Goal: Transaction & Acquisition: Purchase product/service

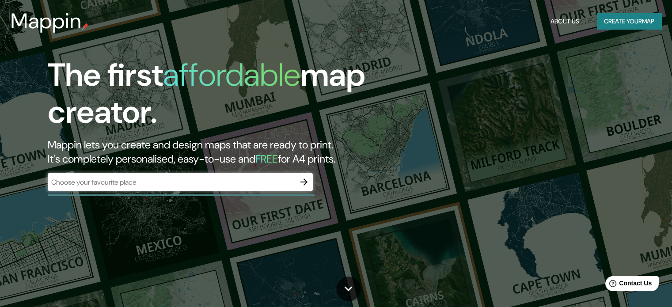
click at [250, 176] on div "​" at bounding box center [180, 182] width 265 height 18
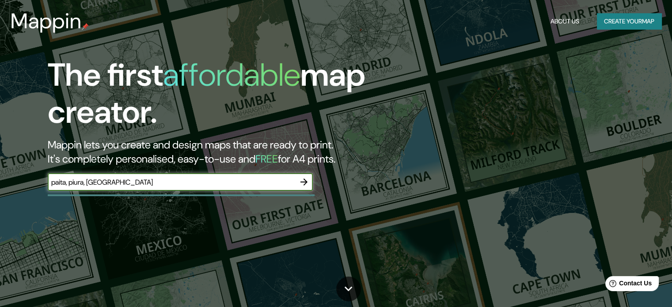
type input "paita, piura, [GEOGRAPHIC_DATA]"
click at [306, 179] on icon "button" at bounding box center [304, 182] width 11 height 11
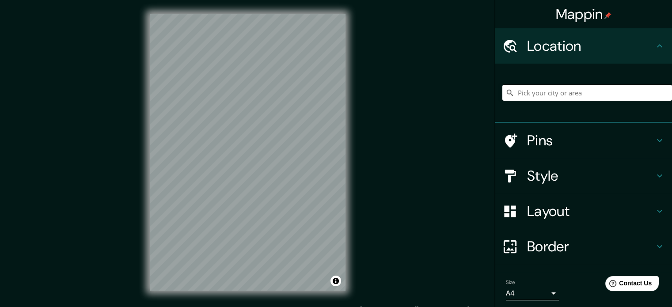
click at [593, 50] on h4 "Location" at bounding box center [590, 46] width 127 height 18
click at [542, 97] on input "Pick your city or area" at bounding box center [587, 93] width 170 height 16
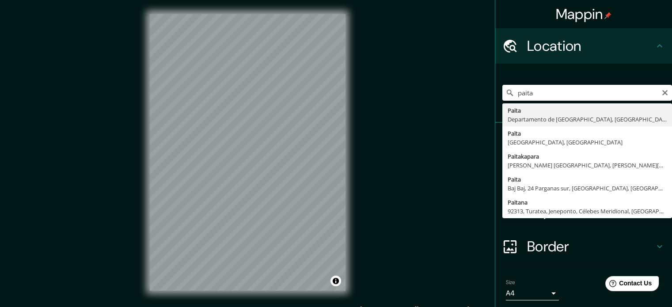
type input "Paita, [GEOGRAPHIC_DATA], [GEOGRAPHIC_DATA]"
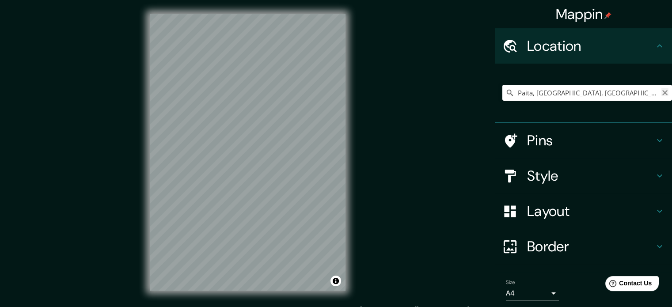
click at [661, 90] on icon "Clear" at bounding box center [664, 92] width 7 height 7
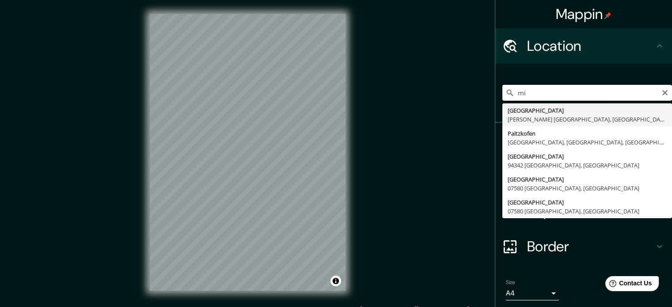
type input "m"
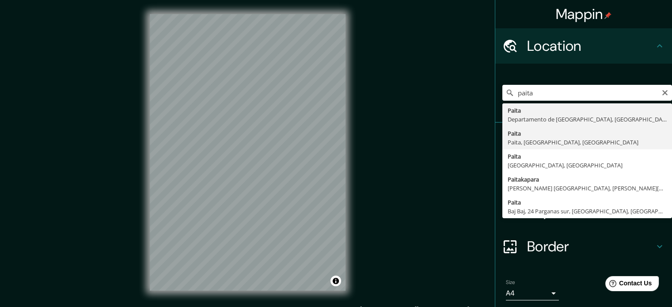
type input "Paita, Paita, [GEOGRAPHIC_DATA], [GEOGRAPHIC_DATA]"
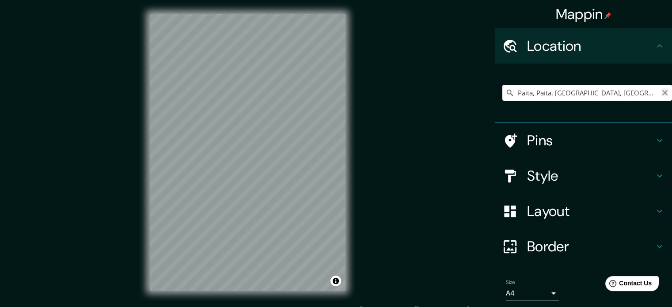
click at [661, 88] on button "Clear" at bounding box center [664, 92] width 7 height 8
click at [645, 87] on input "Pick your city or area" at bounding box center [587, 93] width 170 height 16
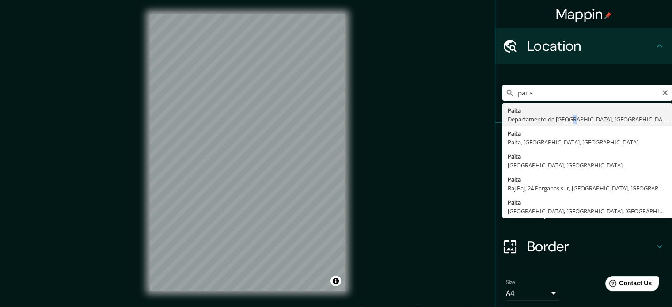
type input "Paita, [GEOGRAPHIC_DATA], [GEOGRAPHIC_DATA]"
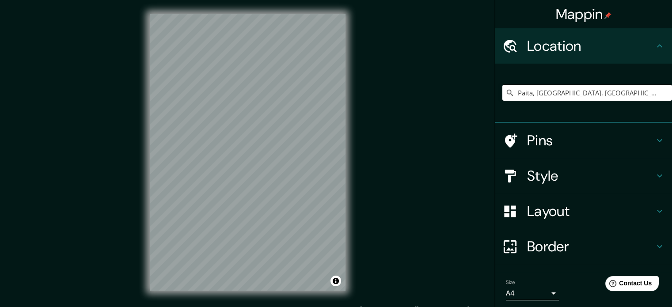
click at [535, 141] on h4 "Pins" at bounding box center [590, 141] width 127 height 18
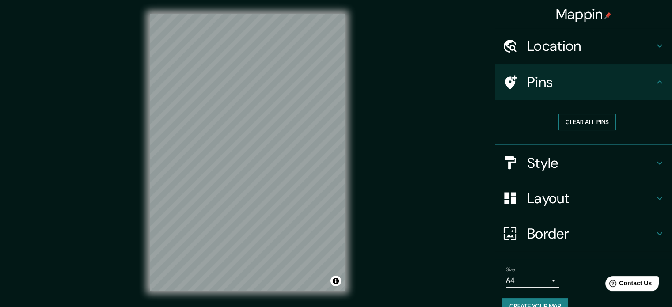
click at [564, 128] on button "Clear all pins" at bounding box center [586, 122] width 57 height 16
click at [562, 123] on button "Clear all pins" at bounding box center [586, 122] width 57 height 16
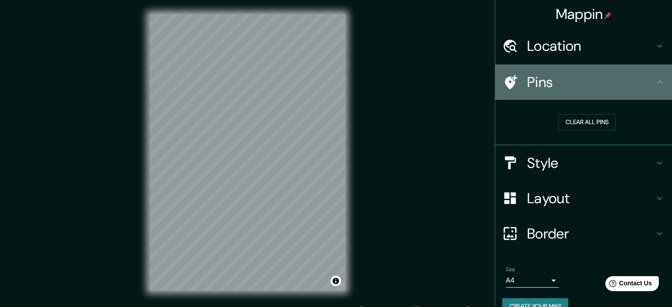
click at [544, 74] on h4 "Pins" at bounding box center [590, 82] width 127 height 18
drag, startPoint x: 519, startPoint y: 85, endPoint x: 545, endPoint y: 96, distance: 29.1
click at [527, 88] on div "Pins" at bounding box center [583, 81] width 177 height 35
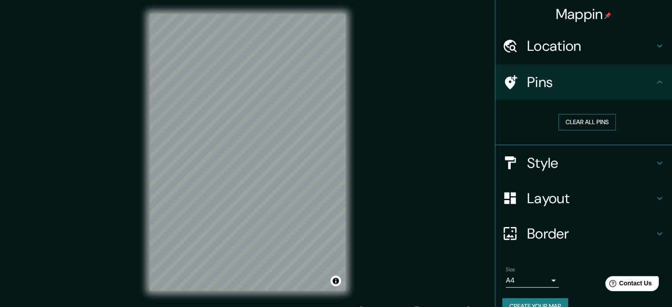
click at [569, 126] on button "Clear all pins" at bounding box center [586, 122] width 57 height 16
click at [570, 123] on button "Clear all pins" at bounding box center [586, 122] width 57 height 16
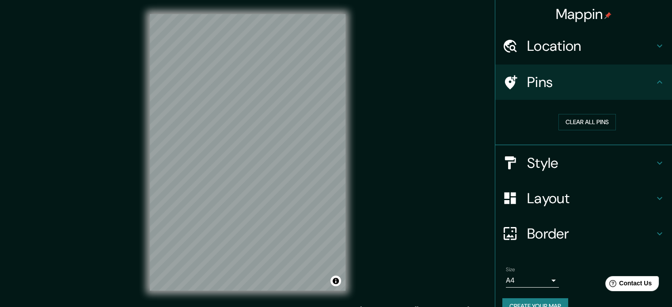
click at [554, 162] on h4 "Style" at bounding box center [590, 163] width 127 height 18
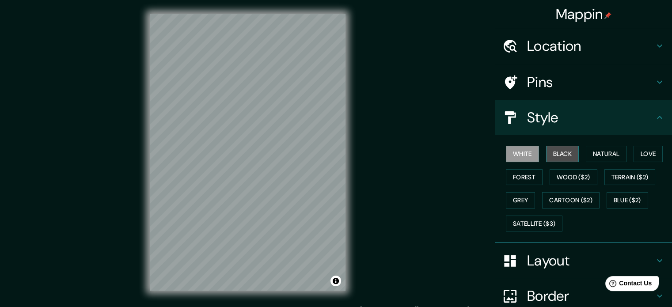
click at [549, 150] on button "Black" at bounding box center [562, 154] width 33 height 16
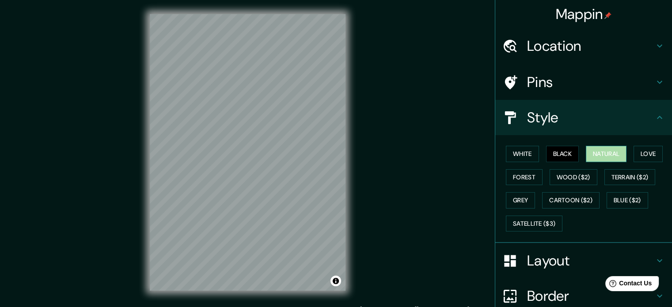
click at [590, 148] on button "Natural" at bounding box center [606, 154] width 41 height 16
click at [636, 153] on button "Love" at bounding box center [647, 154] width 29 height 16
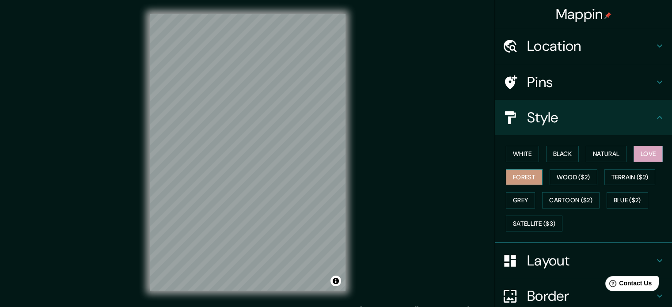
click at [520, 174] on button "Forest" at bounding box center [524, 177] width 37 height 16
click at [564, 175] on button "Wood ($2)" at bounding box center [573, 177] width 48 height 16
click at [508, 142] on div "White Black Natural Love Forest Wood ($2) Terrain ($2) Grey Cartoon ($2) Blue (…" at bounding box center [587, 188] width 170 height 93
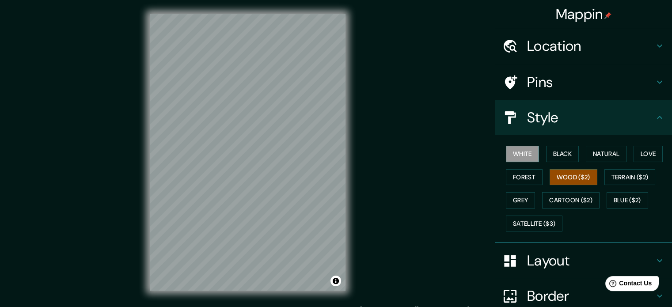
click at [511, 149] on button "White" at bounding box center [522, 154] width 33 height 16
click at [562, 158] on button "Black" at bounding box center [562, 154] width 33 height 16
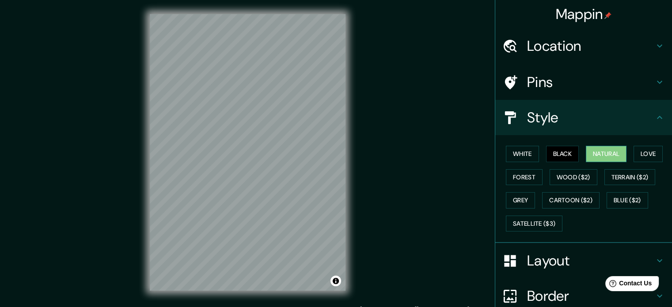
click at [603, 153] on button "Natural" at bounding box center [606, 154] width 41 height 16
click at [652, 148] on button "Love" at bounding box center [647, 154] width 29 height 16
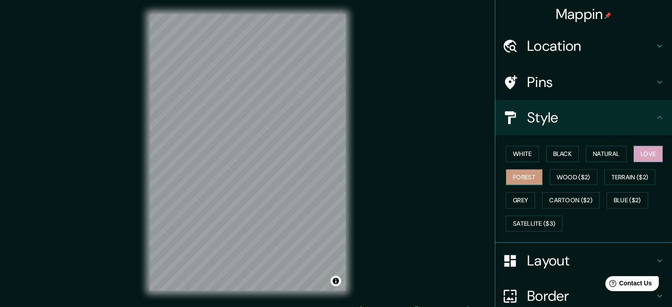
click at [523, 174] on button "Forest" at bounding box center [524, 177] width 37 height 16
click at [573, 173] on button "Wood ($2)" at bounding box center [573, 177] width 48 height 16
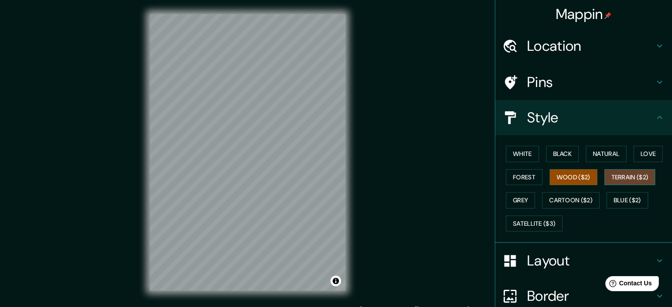
click at [629, 173] on button "Terrain ($2)" at bounding box center [629, 177] width 51 height 16
click at [519, 194] on button "Grey" at bounding box center [520, 200] width 29 height 16
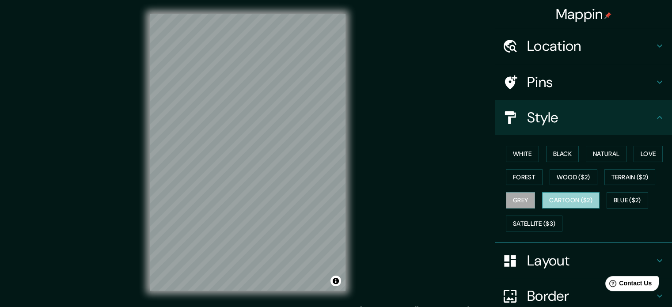
click at [571, 195] on button "Cartoon ($2)" at bounding box center [570, 200] width 57 height 16
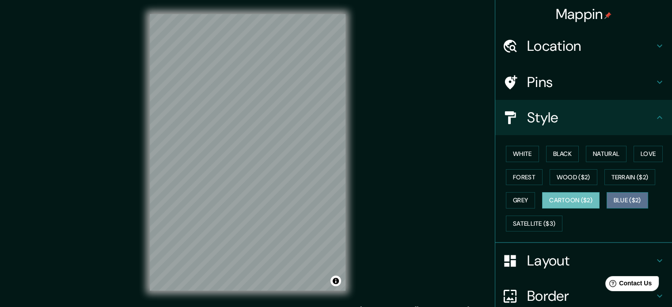
click at [629, 204] on button "Blue ($2)" at bounding box center [627, 200] width 42 height 16
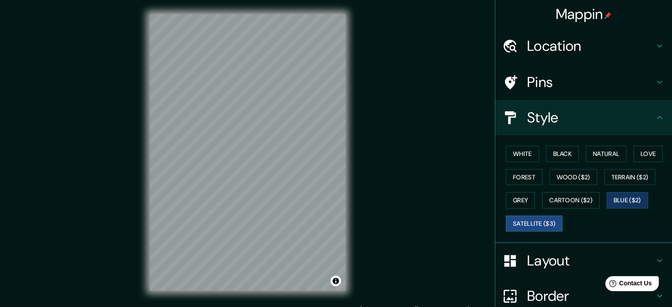
click at [540, 218] on button "Satellite ($3)" at bounding box center [534, 224] width 57 height 16
click at [549, 154] on button "Black" at bounding box center [562, 154] width 33 height 16
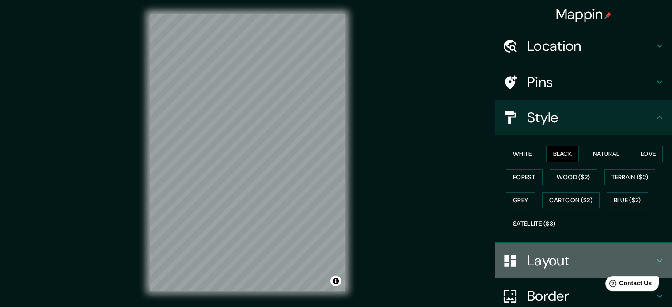
click at [535, 260] on h4 "Layout" at bounding box center [590, 261] width 127 height 18
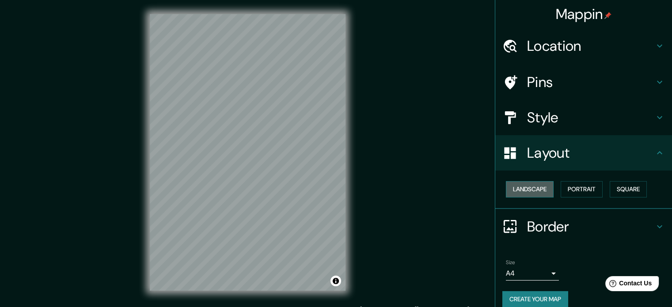
click at [535, 188] on button "Landscape" at bounding box center [530, 189] width 48 height 16
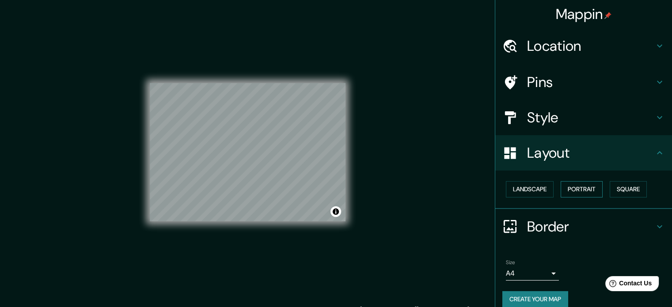
click at [574, 188] on button "Portrait" at bounding box center [582, 189] width 42 height 16
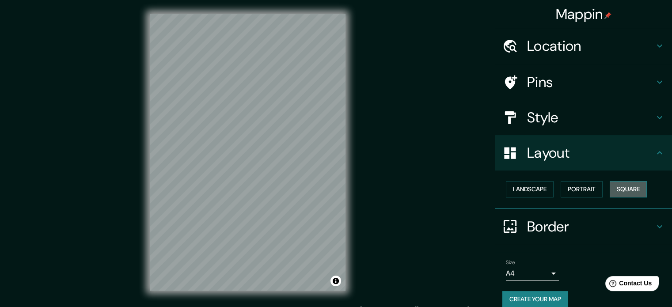
click at [629, 184] on button "Square" at bounding box center [628, 189] width 37 height 16
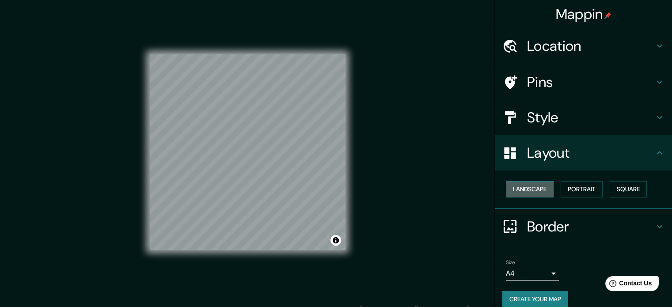
click at [548, 186] on button "Landscape" at bounding box center [530, 189] width 48 height 16
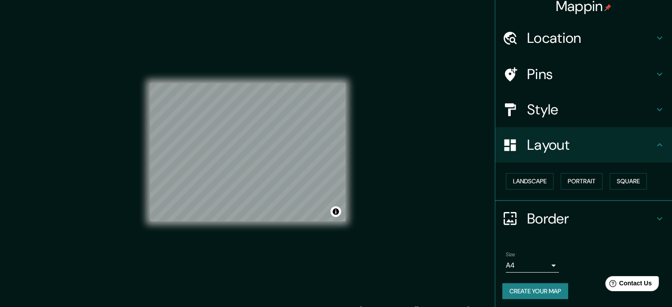
scroll to position [10, 0]
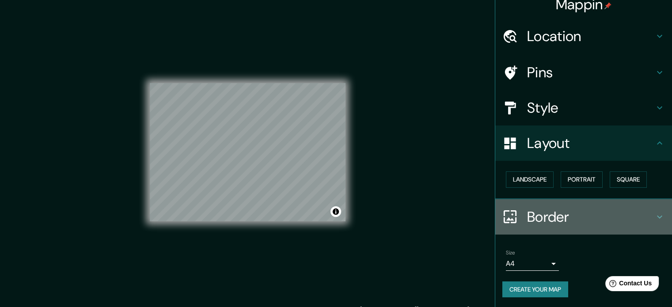
click at [585, 208] on h4 "Border" at bounding box center [590, 217] width 127 height 18
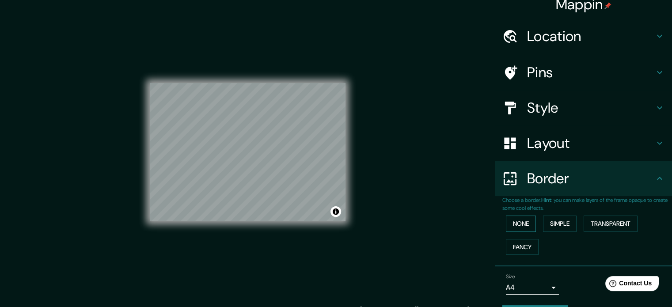
click at [519, 222] on button "None" at bounding box center [521, 224] width 30 height 16
click at [553, 223] on button "Simple" at bounding box center [560, 224] width 34 height 16
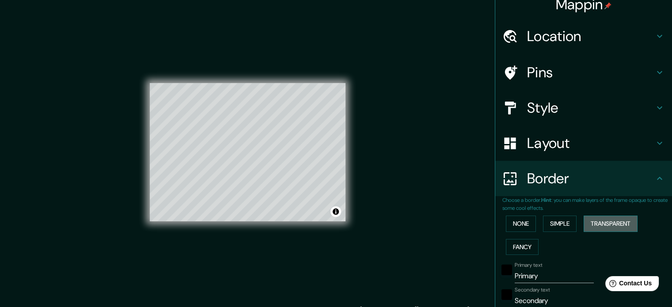
click at [600, 221] on button "Transparent" at bounding box center [610, 224] width 54 height 16
click at [519, 242] on button "Fancy" at bounding box center [522, 247] width 33 height 16
click at [512, 216] on button "None" at bounding box center [521, 224] width 30 height 16
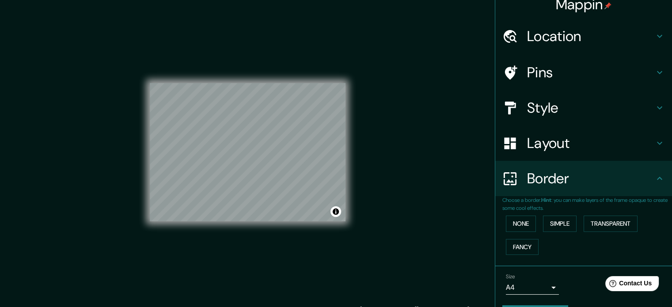
scroll to position [34, 0]
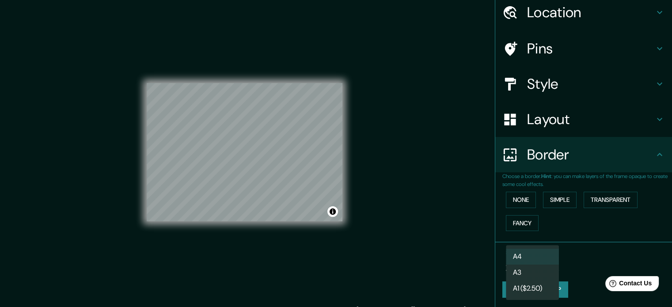
click at [542, 258] on body "Mappin Location [GEOGRAPHIC_DATA], [GEOGRAPHIC_DATA], [GEOGRAPHIC_DATA] Pins St…" at bounding box center [336, 153] width 672 height 307
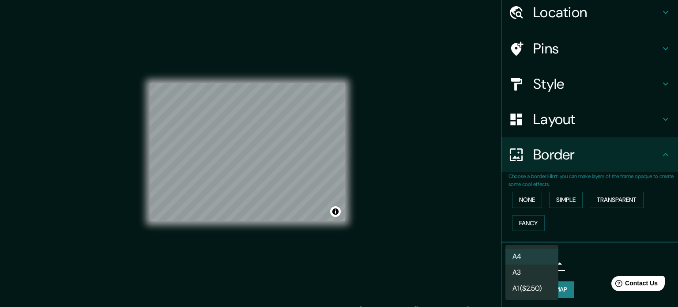
click at [542, 274] on li "A3" at bounding box center [532, 273] width 53 height 16
type input "a4"
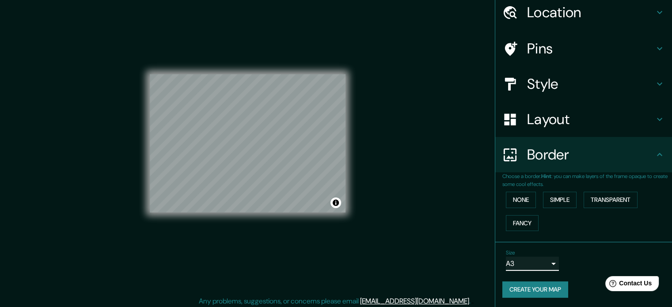
scroll to position [11, 0]
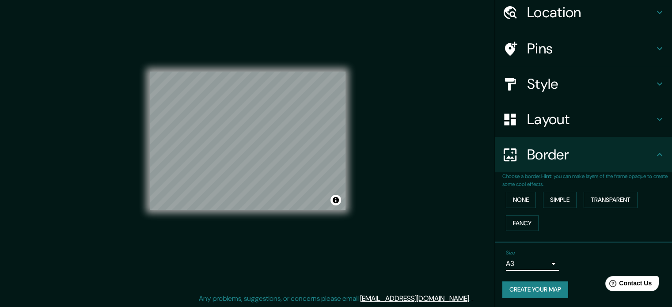
click at [539, 288] on button "Create your map" at bounding box center [535, 289] width 66 height 16
click at [542, 289] on button "Create your map" at bounding box center [535, 289] width 66 height 16
click at [534, 110] on h4 "Layout" at bounding box center [590, 119] width 127 height 18
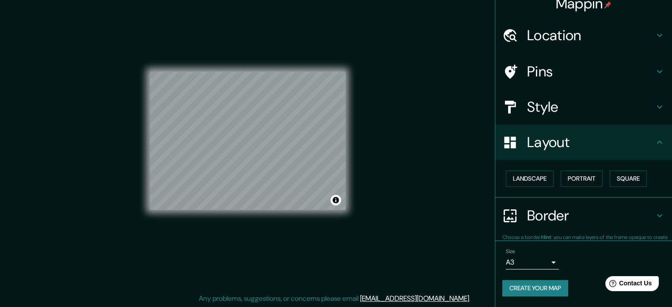
scroll to position [10, 0]
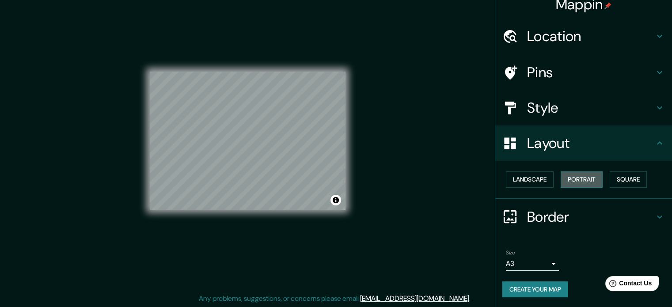
click at [572, 180] on button "Portrait" at bounding box center [582, 179] width 42 height 16
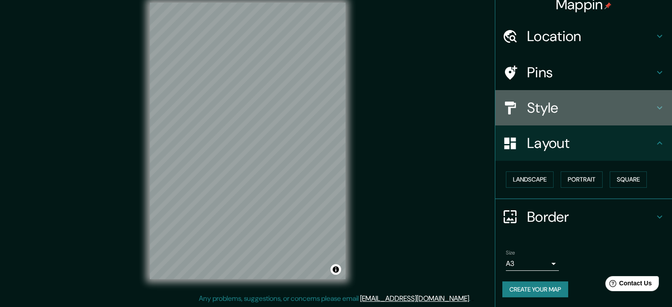
click at [539, 104] on h4 "Style" at bounding box center [590, 108] width 127 height 18
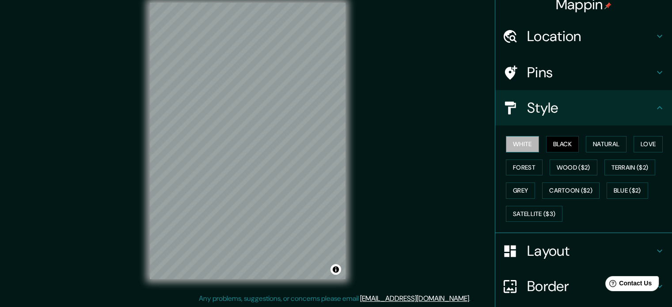
click at [525, 148] on button "White" at bounding box center [522, 144] width 33 height 16
click at [603, 142] on button "Natural" at bounding box center [606, 144] width 41 height 16
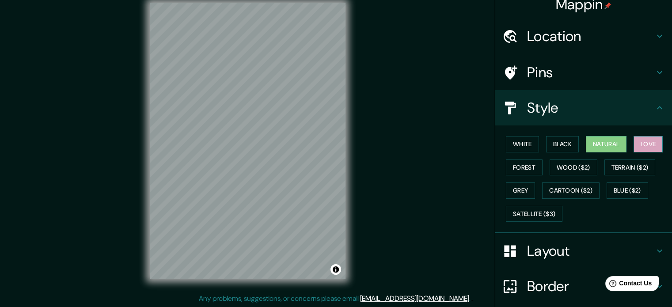
click at [633, 142] on button "Love" at bounding box center [647, 144] width 29 height 16
click at [510, 163] on button "Forest" at bounding box center [524, 167] width 37 height 16
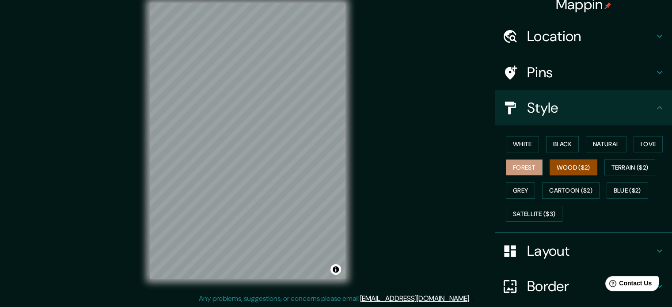
click at [555, 167] on button "Wood ($2)" at bounding box center [573, 167] width 48 height 16
drag, startPoint x: 346, startPoint y: 132, endPoint x: 637, endPoint y: 161, distance: 293.0
click at [637, 161] on button "Terrain ($2)" at bounding box center [629, 167] width 51 height 16
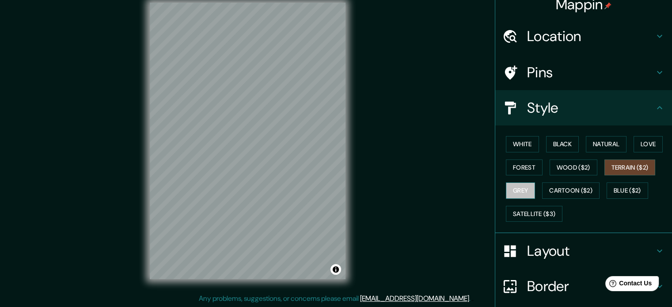
click at [527, 190] on button "Grey" at bounding box center [520, 190] width 29 height 16
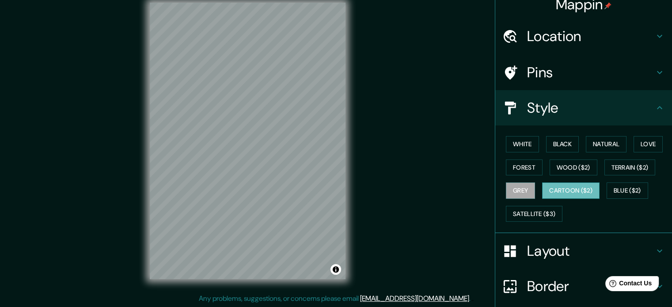
click at [562, 188] on button "Cartoon ($2)" at bounding box center [570, 190] width 57 height 16
click at [618, 192] on button "Blue ($2)" at bounding box center [627, 190] width 42 height 16
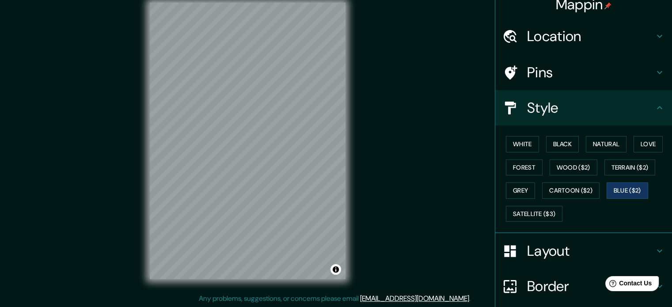
click at [557, 249] on h4 "Layout" at bounding box center [590, 251] width 127 height 18
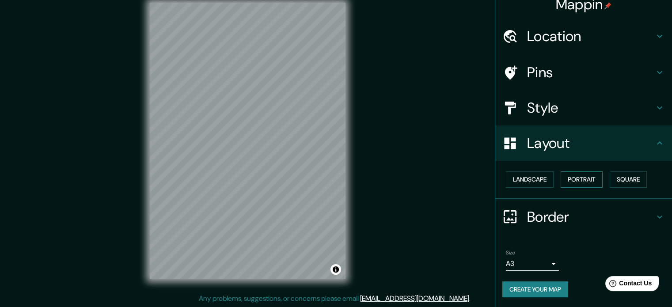
click at [589, 176] on button "Portrait" at bounding box center [582, 179] width 42 height 16
click at [530, 184] on button "Landscape" at bounding box center [530, 179] width 48 height 16
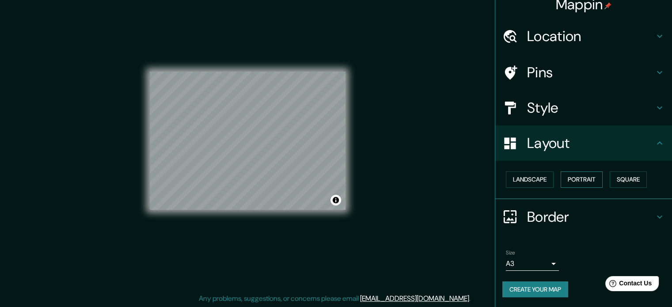
click at [580, 182] on button "Portrait" at bounding box center [582, 179] width 42 height 16
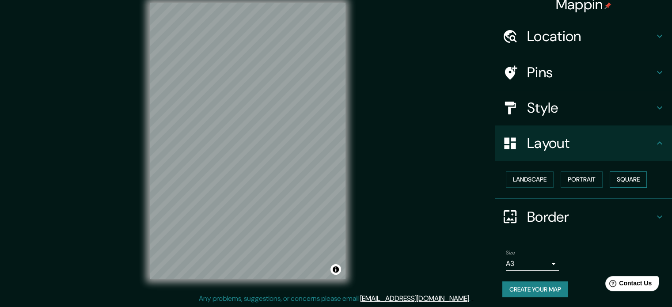
click at [618, 176] on button "Square" at bounding box center [628, 179] width 37 height 16
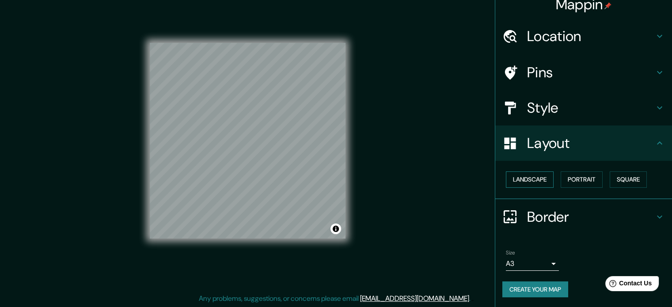
click at [541, 176] on button "Landscape" at bounding box center [530, 179] width 48 height 16
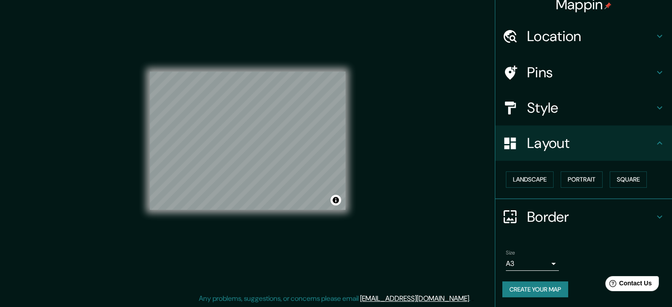
click at [569, 96] on div "Style" at bounding box center [583, 107] width 177 height 35
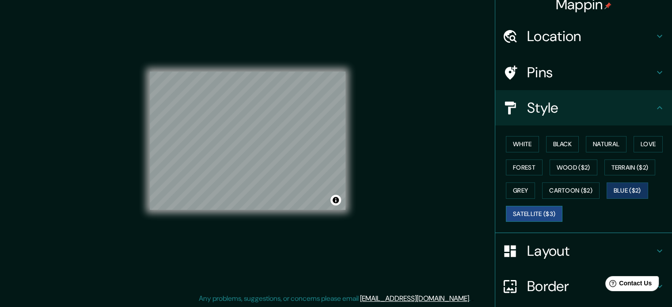
click at [556, 215] on button "Satellite ($3)" at bounding box center [534, 214] width 57 height 16
click at [563, 197] on div "White Black Natural Love Forest Wood ($2) Terrain ($2) Grey Cartoon ($2) Blue (…" at bounding box center [587, 179] width 170 height 93
click at [560, 189] on button "Cartoon ($2)" at bounding box center [570, 190] width 57 height 16
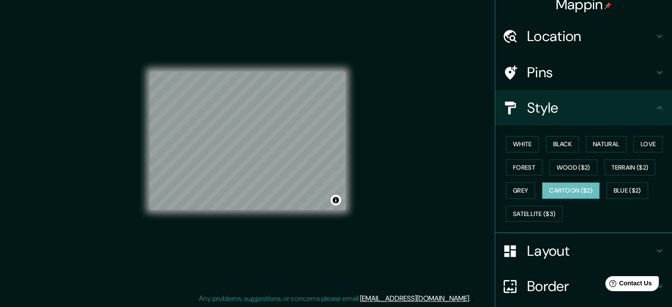
click at [529, 184] on div "White Black Natural Love Forest Wood ($2) Terrain ($2) Grey Cartoon ($2) Blue (…" at bounding box center [587, 179] width 170 height 93
click at [515, 189] on button "Grey" at bounding box center [520, 190] width 29 height 16
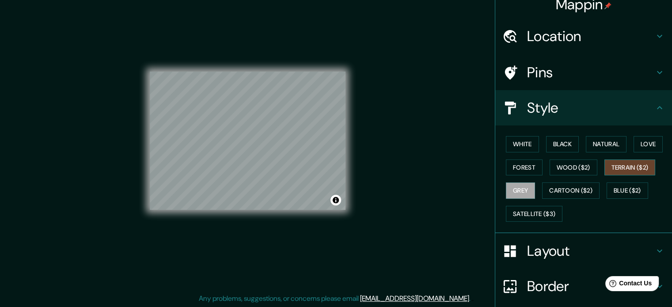
click at [633, 167] on button "Terrain ($2)" at bounding box center [629, 167] width 51 height 16
click at [565, 165] on button "Wood ($2)" at bounding box center [573, 167] width 48 height 16
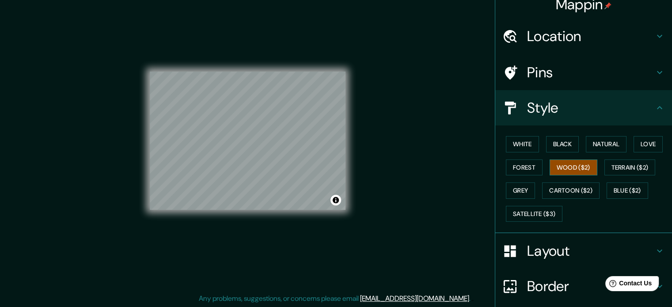
click at [549, 164] on button "Wood ($2)" at bounding box center [573, 167] width 48 height 16
click at [529, 164] on button "Forest" at bounding box center [524, 167] width 37 height 16
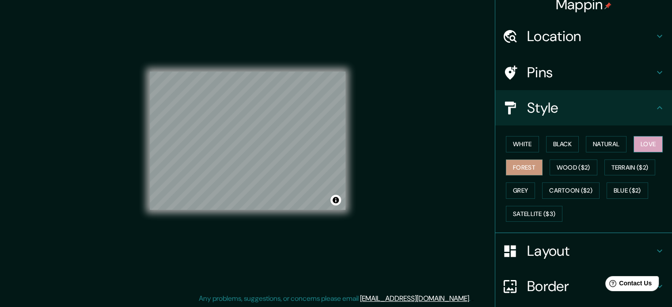
click at [650, 143] on button "Love" at bounding box center [647, 144] width 29 height 16
drag, startPoint x: 606, startPoint y: 143, endPoint x: 581, endPoint y: 143, distance: 24.3
click at [605, 143] on button "Natural" at bounding box center [606, 144] width 41 height 16
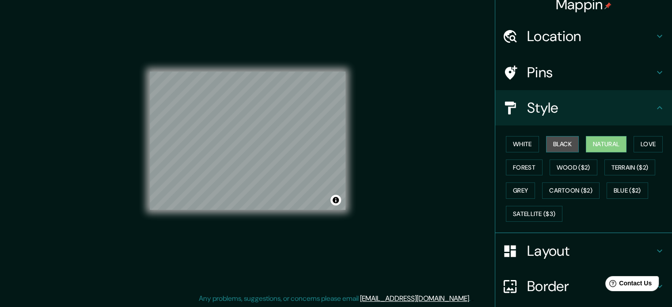
click at [564, 143] on button "Black" at bounding box center [562, 144] width 33 height 16
click at [506, 141] on button "White" at bounding box center [522, 144] width 33 height 16
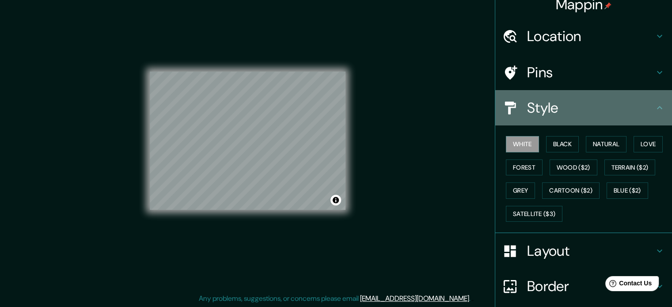
click at [544, 91] on div "Style" at bounding box center [583, 107] width 177 height 35
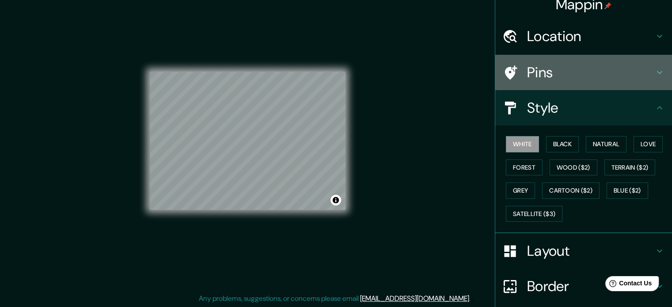
click at [546, 72] on h4 "Pins" at bounding box center [590, 73] width 127 height 18
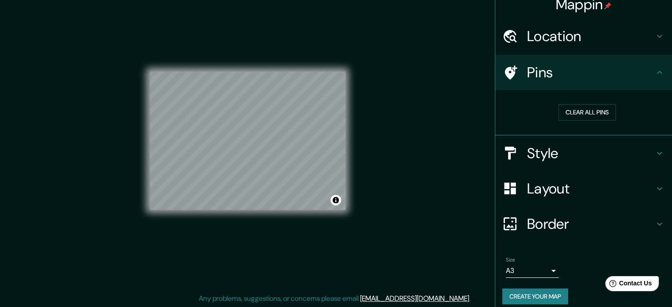
click at [547, 42] on h4 "Location" at bounding box center [590, 36] width 127 height 18
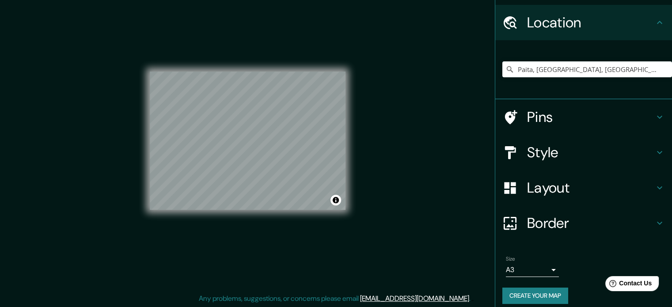
scroll to position [30, 0]
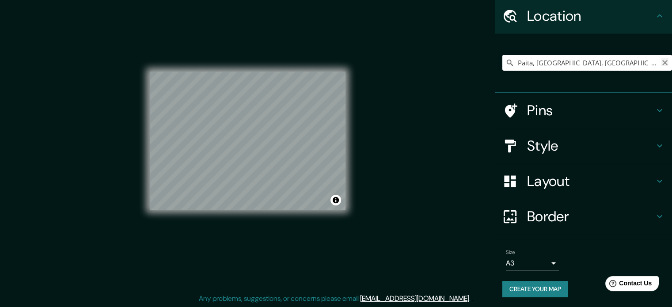
click at [662, 63] on icon "Clear" at bounding box center [664, 62] width 5 height 5
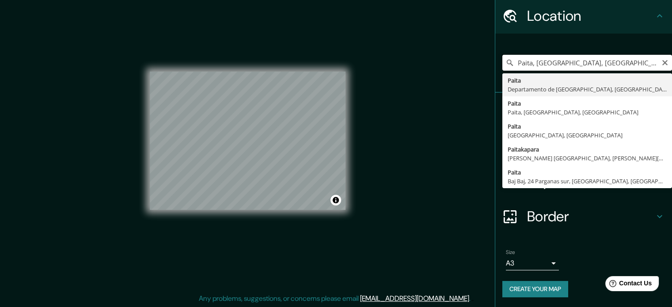
type input "Paita, [GEOGRAPHIC_DATA], [GEOGRAPHIC_DATA]"
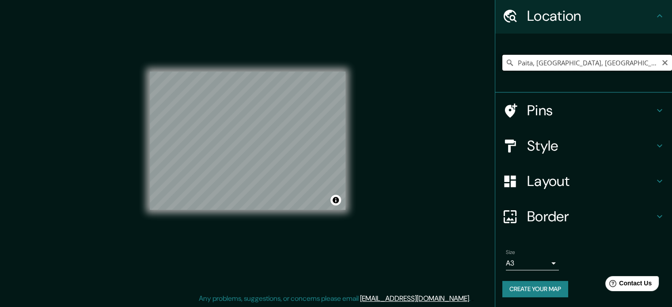
click at [630, 61] on input "Paita, [GEOGRAPHIC_DATA], [GEOGRAPHIC_DATA]" at bounding box center [587, 63] width 170 height 16
click at [661, 65] on icon "Clear" at bounding box center [664, 62] width 7 height 7
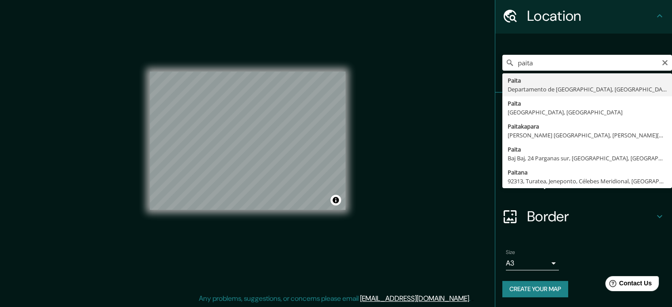
type input "Paita, [GEOGRAPHIC_DATA], [GEOGRAPHIC_DATA]"
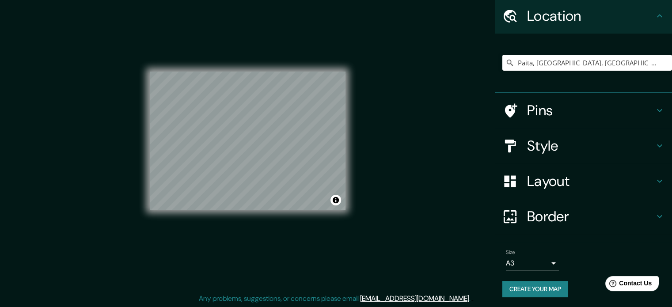
click at [606, 100] on div "Pins" at bounding box center [583, 110] width 177 height 35
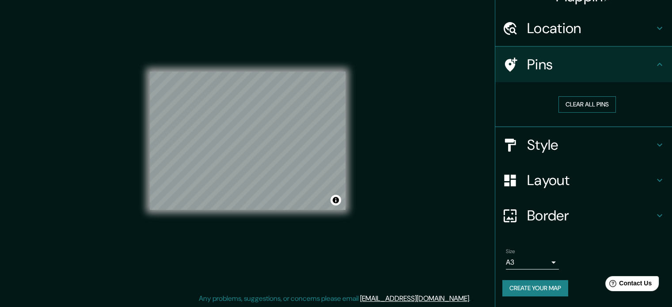
scroll to position [17, 0]
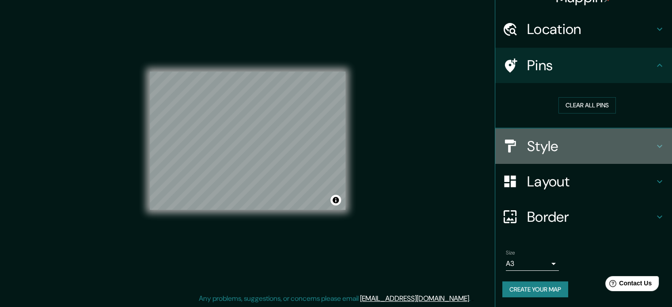
click at [527, 143] on h4 "Style" at bounding box center [590, 146] width 127 height 18
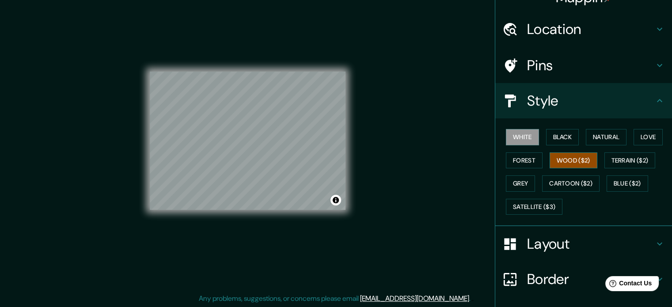
click at [574, 152] on button "Wood ($2)" at bounding box center [573, 160] width 48 height 16
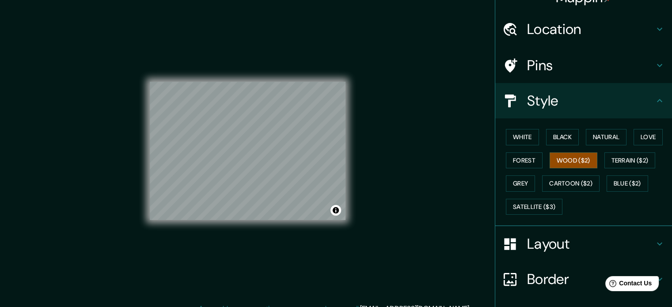
scroll to position [0, 0]
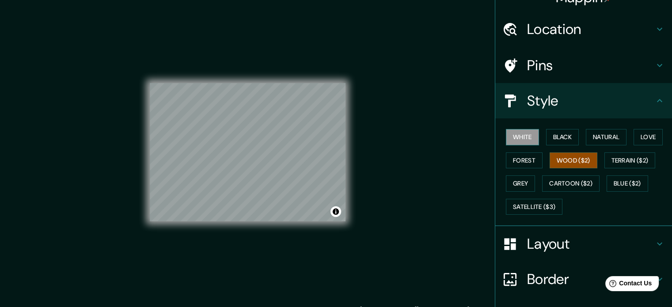
click at [519, 134] on button "White" at bounding box center [522, 137] width 33 height 16
click at [556, 132] on button "Black" at bounding box center [562, 137] width 33 height 16
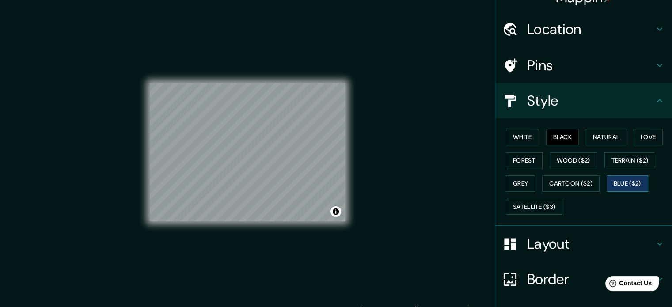
click at [614, 186] on button "Blue ($2)" at bounding box center [627, 183] width 42 height 16
click at [567, 140] on button "Black" at bounding box center [562, 137] width 33 height 16
click at [462, 180] on div "Mappin Location [GEOGRAPHIC_DATA], [GEOGRAPHIC_DATA], [GEOGRAPHIC_DATA] Pins St…" at bounding box center [336, 159] width 672 height 319
click at [549, 31] on h4 "Location" at bounding box center [590, 29] width 127 height 18
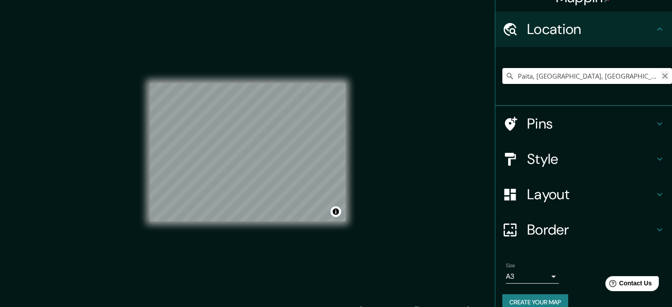
click at [661, 76] on icon "Clear" at bounding box center [664, 75] width 7 height 7
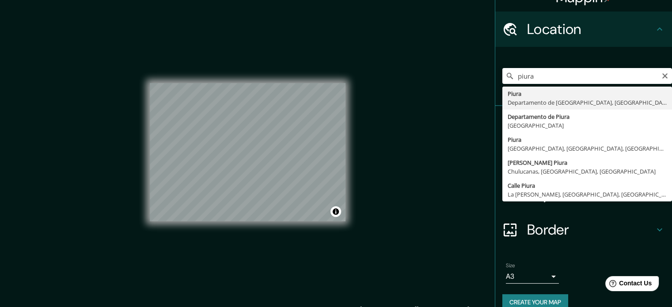
type input "Piura, [GEOGRAPHIC_DATA], [GEOGRAPHIC_DATA]"
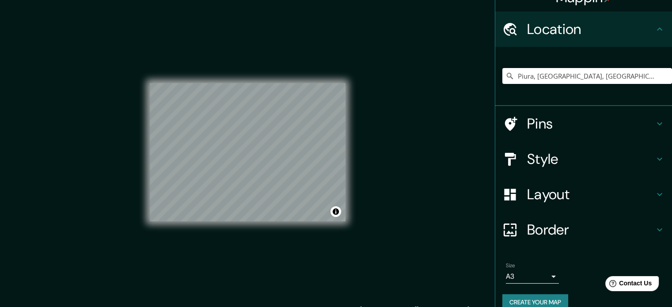
click at [548, 153] on h4 "Style" at bounding box center [590, 159] width 127 height 18
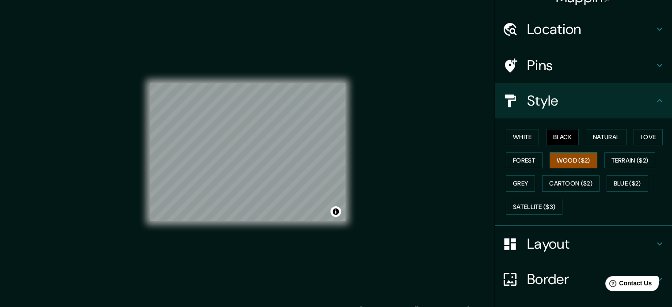
click at [562, 162] on button "Wood ($2)" at bounding box center [573, 160] width 48 height 16
click at [541, 204] on button "Satellite ($3)" at bounding box center [534, 207] width 57 height 16
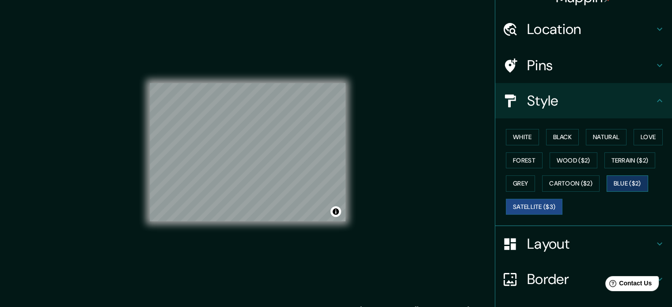
click at [611, 185] on button "Blue ($2)" at bounding box center [627, 183] width 42 height 16
click at [541, 202] on button "Satellite ($3)" at bounding box center [534, 207] width 57 height 16
click at [506, 184] on button "Grey" at bounding box center [520, 183] width 29 height 16
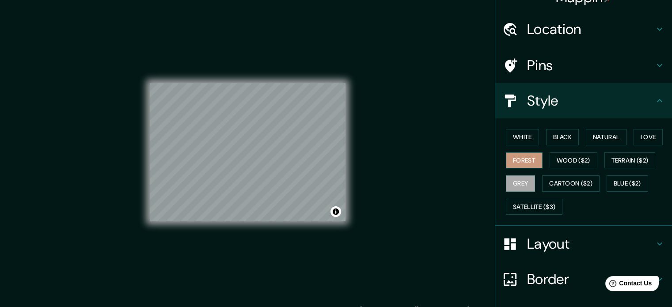
click at [512, 165] on button "Forest" at bounding box center [524, 160] width 37 height 16
click at [557, 156] on button "Wood ($2)" at bounding box center [573, 160] width 48 height 16
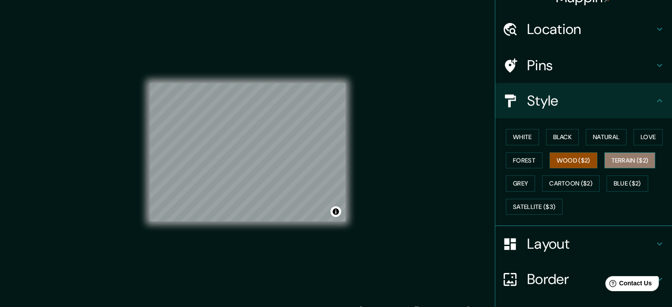
click at [615, 163] on button "Terrain ($2)" at bounding box center [629, 160] width 51 height 16
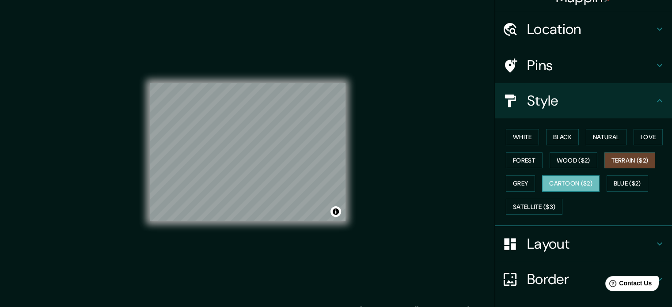
click at [575, 179] on button "Cartoon ($2)" at bounding box center [570, 183] width 57 height 16
click at [553, 132] on button "Black" at bounding box center [562, 137] width 33 height 16
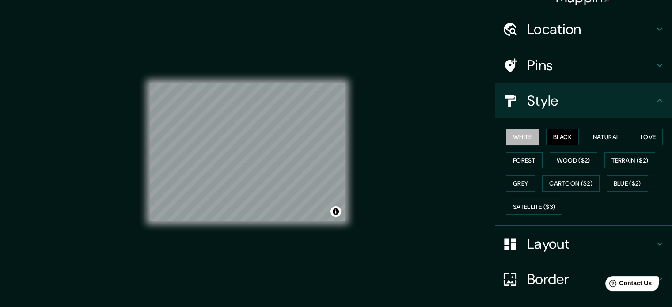
click at [513, 139] on button "White" at bounding box center [522, 137] width 33 height 16
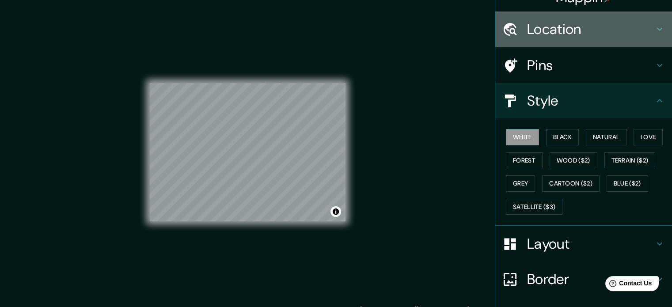
click at [560, 16] on div "Location" at bounding box center [583, 28] width 177 height 35
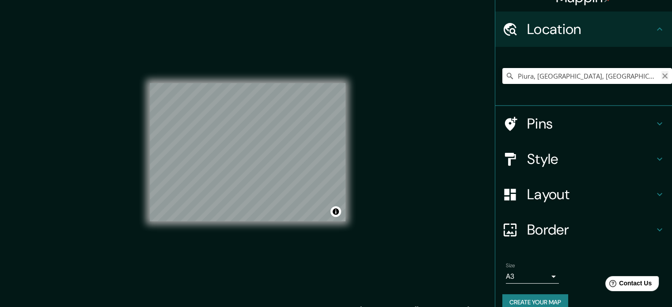
click at [661, 74] on icon "Clear" at bounding box center [664, 75] width 7 height 7
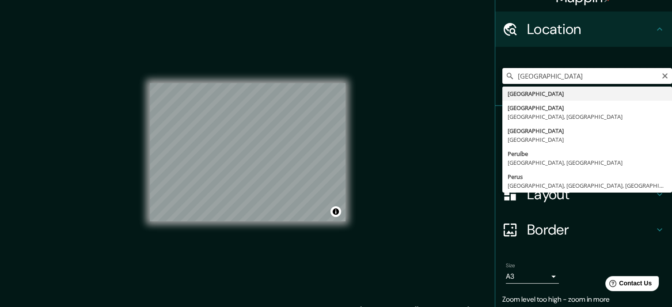
click at [583, 77] on input "[GEOGRAPHIC_DATA]" at bounding box center [587, 76] width 170 height 16
type input "[GEOGRAPHIC_DATA]"
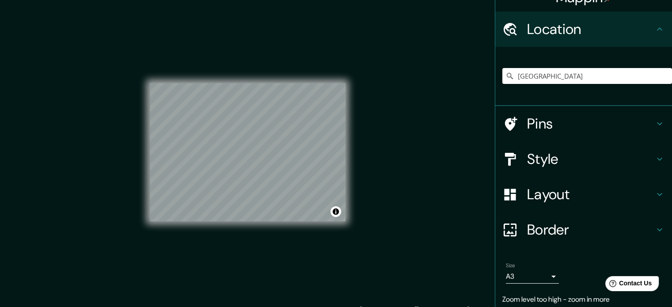
click at [465, 168] on div "Mappin Location [GEOGRAPHIC_DATA] [GEOGRAPHIC_DATA] [GEOGRAPHIC_DATA] [GEOGRAPH…" at bounding box center [336, 159] width 672 height 319
click at [532, 148] on div "Style" at bounding box center [583, 158] width 177 height 35
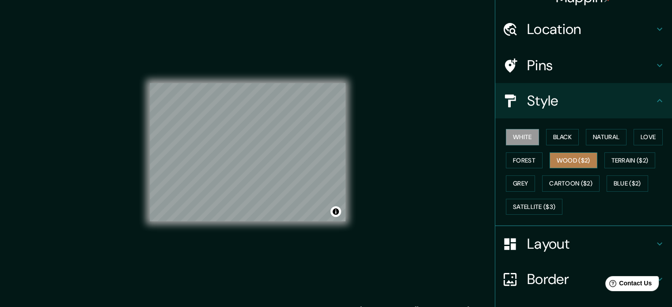
click at [568, 162] on button "Wood ($2)" at bounding box center [573, 160] width 48 height 16
click at [546, 136] on button "Black" at bounding box center [562, 137] width 33 height 16
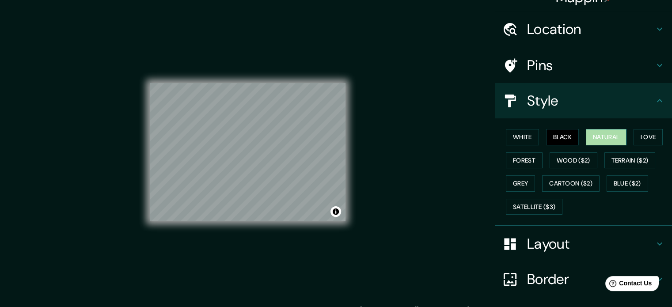
drag, startPoint x: 599, startPoint y: 137, endPoint x: 611, endPoint y: 139, distance: 12.5
click at [599, 137] on button "Natural" at bounding box center [606, 137] width 41 height 16
click at [633, 139] on button "Love" at bounding box center [647, 137] width 29 height 16
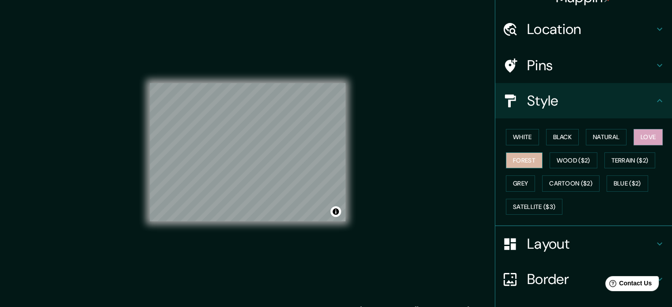
drag, startPoint x: 515, startPoint y: 153, endPoint x: 533, endPoint y: 157, distance: 18.2
click at [515, 153] on button "Forest" at bounding box center [524, 160] width 37 height 16
click at [566, 160] on button "Wood ($2)" at bounding box center [573, 160] width 48 height 16
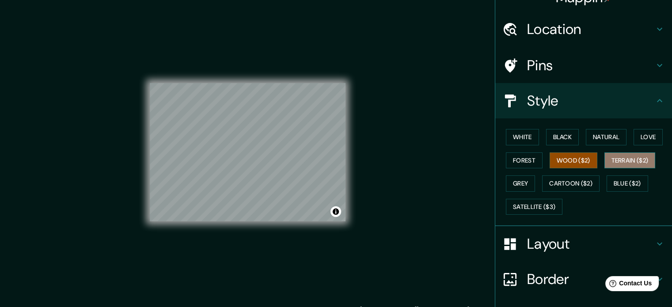
click at [607, 159] on button "Terrain ($2)" at bounding box center [629, 160] width 51 height 16
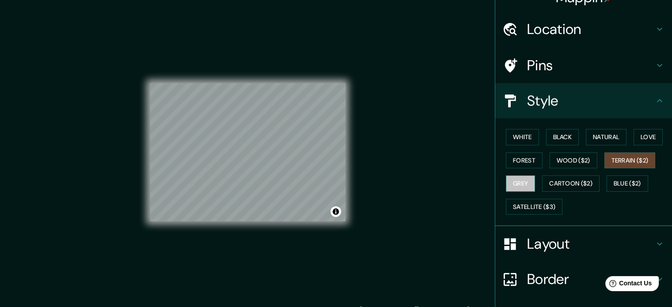
click at [506, 181] on button "Grey" at bounding box center [520, 183] width 29 height 16
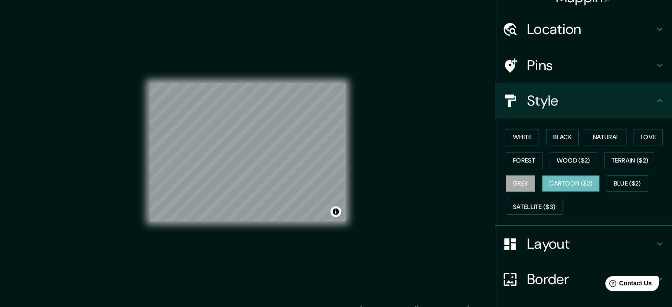
drag, startPoint x: 564, startPoint y: 182, endPoint x: 584, endPoint y: 183, distance: 19.9
click at [565, 182] on button "Cartoon ($2)" at bounding box center [570, 183] width 57 height 16
click at [627, 182] on button "Blue ($2)" at bounding box center [627, 183] width 42 height 16
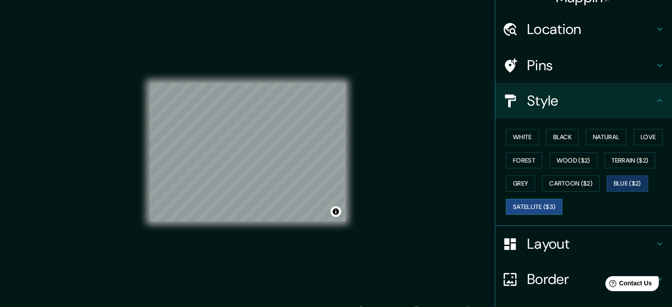
click at [536, 208] on button "Satellite ($3)" at bounding box center [534, 207] width 57 height 16
click at [613, 179] on button "Blue ($2)" at bounding box center [627, 183] width 42 height 16
click at [588, 162] on button "Wood ($2)" at bounding box center [573, 160] width 48 height 16
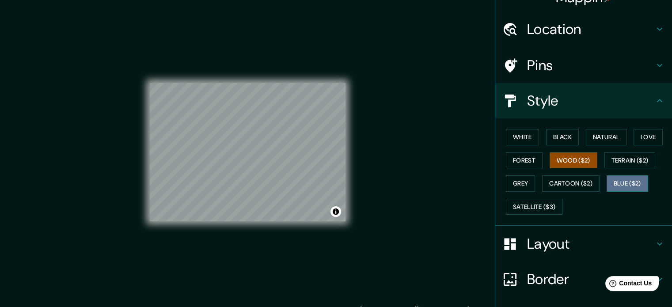
click at [633, 183] on button "Blue ($2)" at bounding box center [627, 183] width 42 height 16
click at [516, 127] on div "White Black Natural Love Forest Wood ($2) Terrain ($2) Grey Cartoon ($2) Blue (…" at bounding box center [587, 171] width 170 height 93
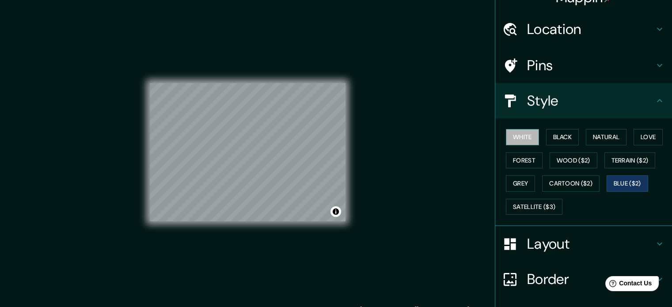
click at [514, 135] on button "White" at bounding box center [522, 137] width 33 height 16
click at [591, 137] on button "Natural" at bounding box center [606, 137] width 41 height 16
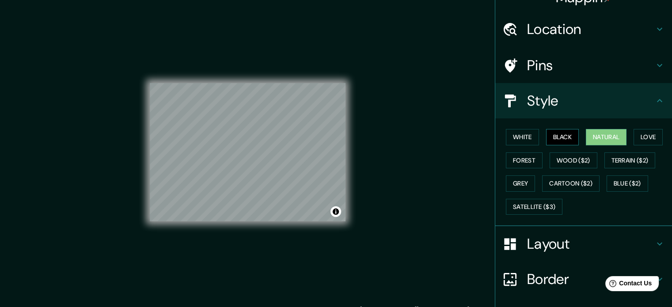
click at [566, 134] on button "Black" at bounding box center [562, 137] width 33 height 16
click at [639, 136] on button "Love" at bounding box center [647, 137] width 29 height 16
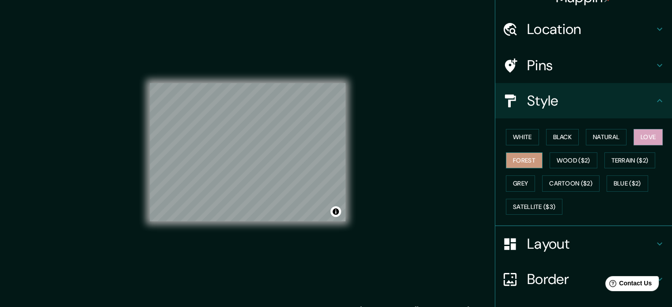
click at [514, 153] on button "Forest" at bounding box center [524, 160] width 37 height 16
click at [563, 157] on button "Wood ($2)" at bounding box center [573, 160] width 48 height 16
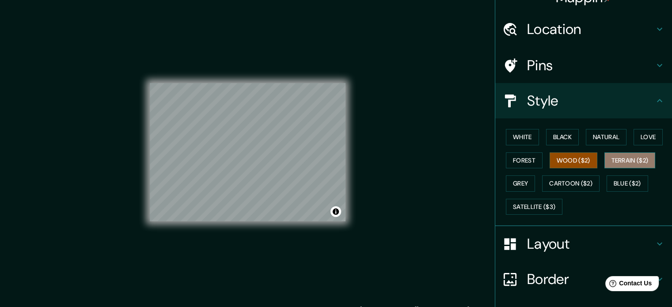
click at [625, 164] on button "Terrain ($2)" at bounding box center [629, 160] width 51 height 16
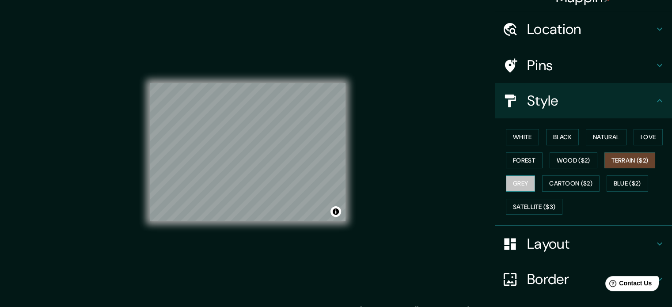
click at [507, 189] on button "Grey" at bounding box center [520, 183] width 29 height 16
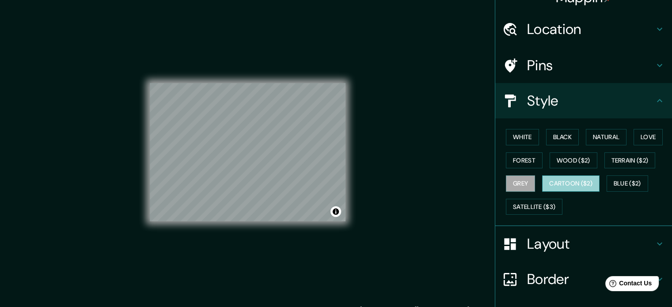
click at [542, 188] on button "Cartoon ($2)" at bounding box center [570, 183] width 57 height 16
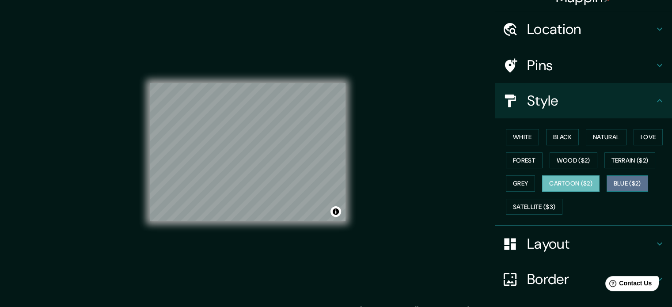
click at [624, 182] on button "Blue ($2)" at bounding box center [627, 183] width 42 height 16
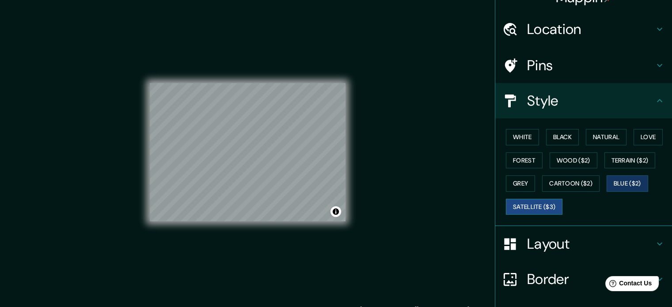
click at [549, 203] on button "Satellite ($3)" at bounding box center [534, 207] width 57 height 16
